Goal: Complete application form

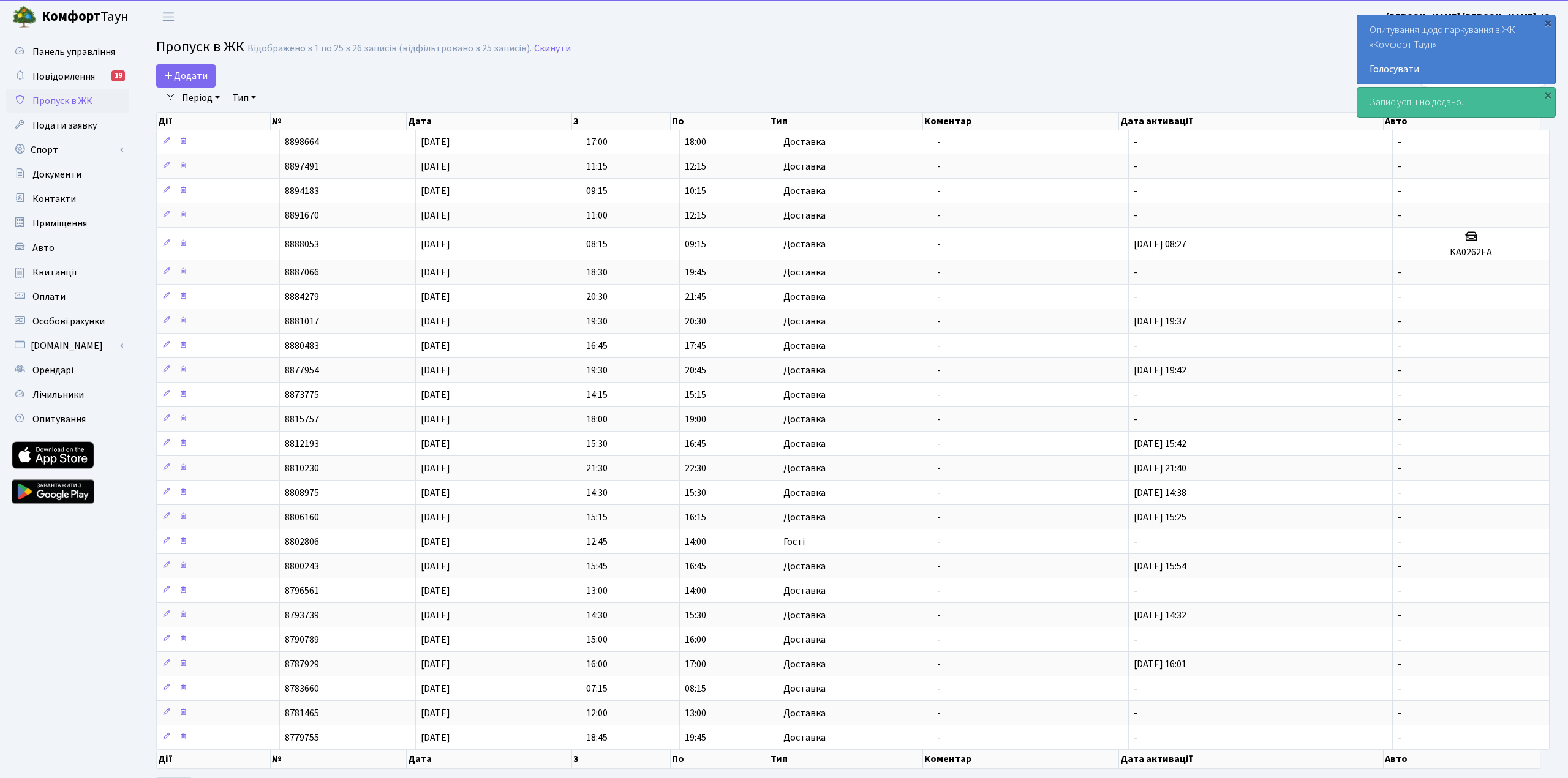
select select "25"
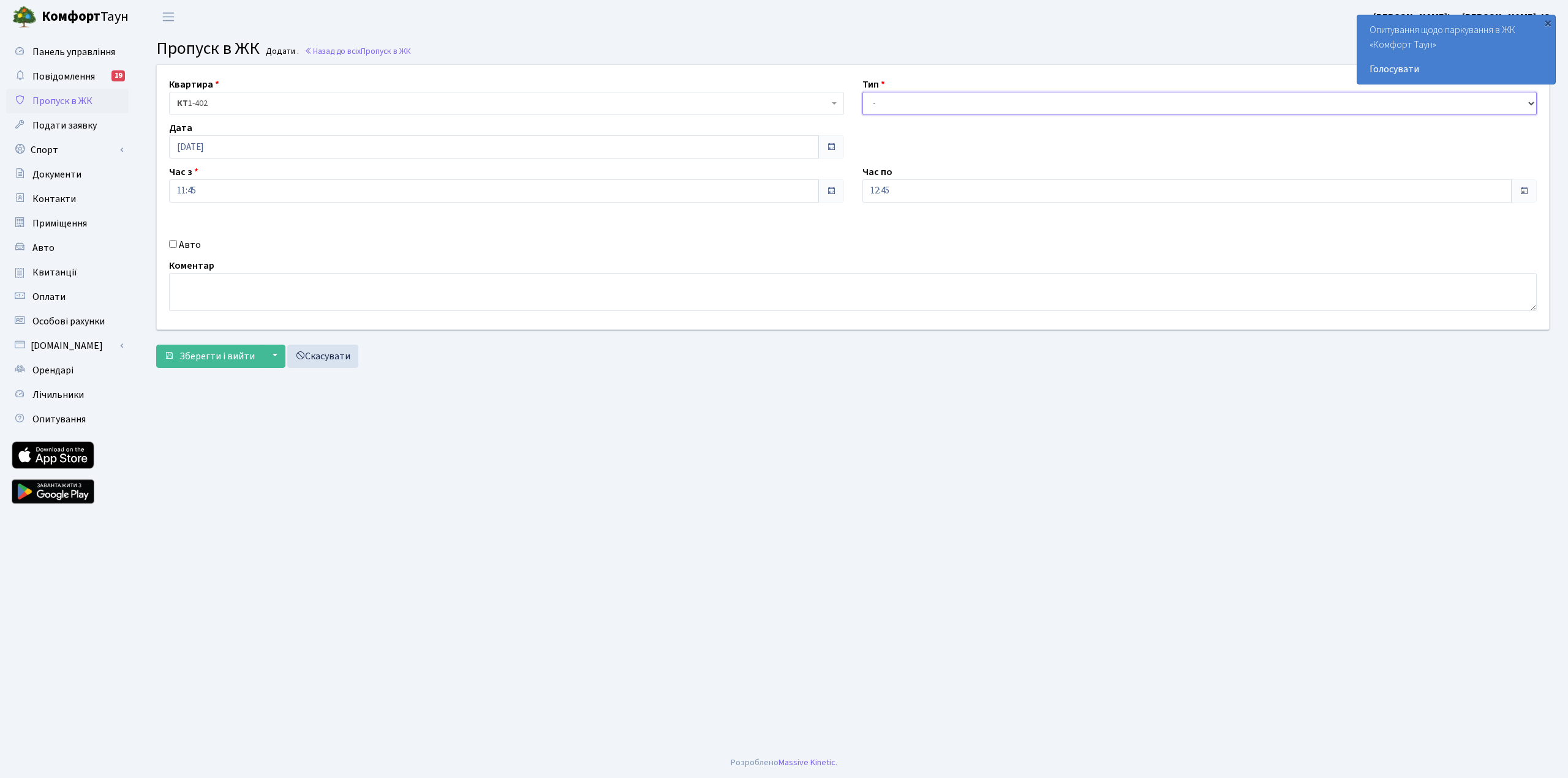
click at [1019, 110] on select "- Доставка Таксі Гості Сервіс" at bounding box center [1200, 104] width 675 height 23
select select "1"
click at [862, 92] on select "- Доставка Таксі Гості Сервіс" at bounding box center [1200, 104] width 675 height 23
click at [196, 352] on span "Зберегти і вийти" at bounding box center [217, 356] width 75 height 14
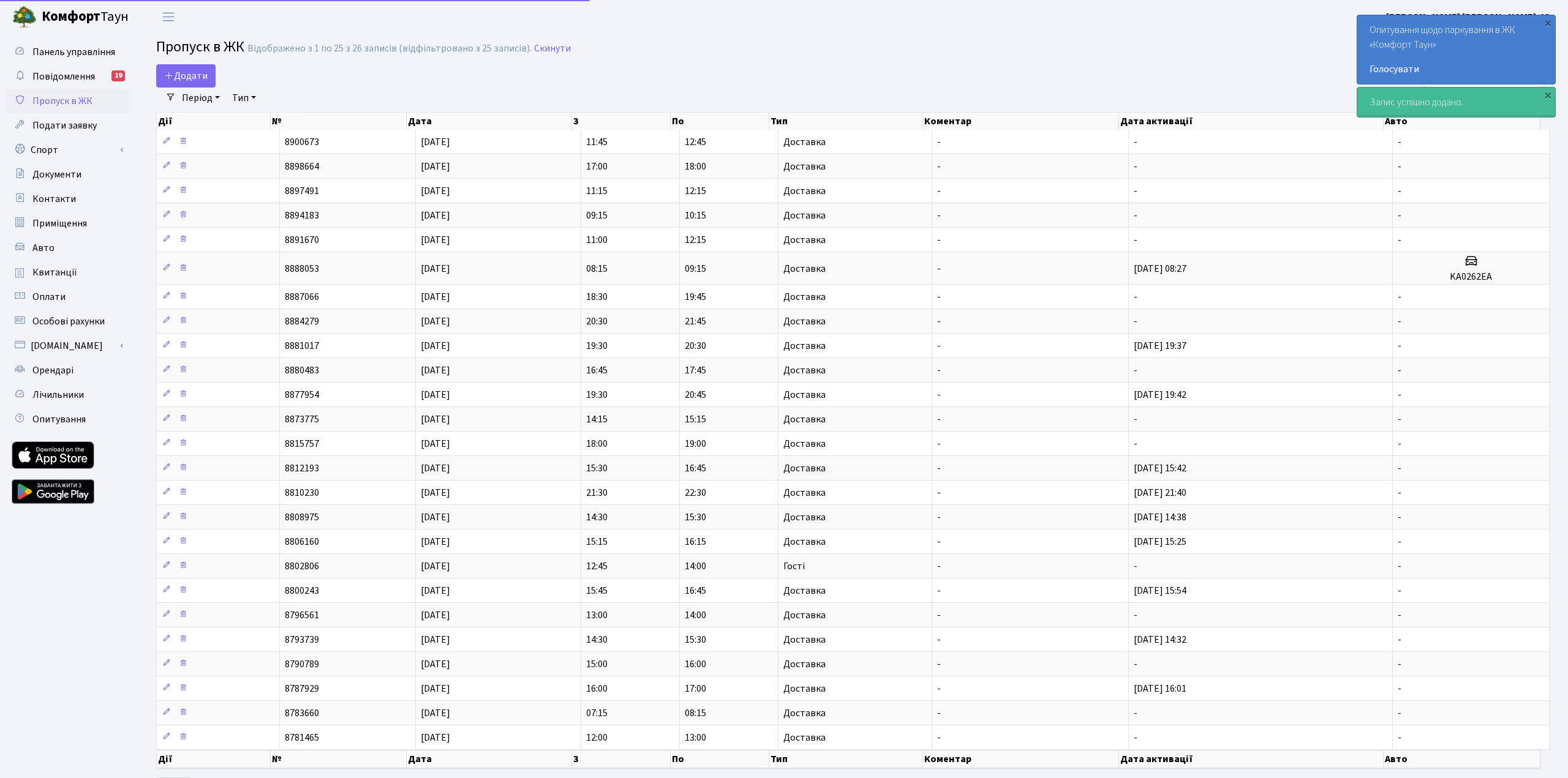
select select "25"
